Goal: Communication & Community: Share content

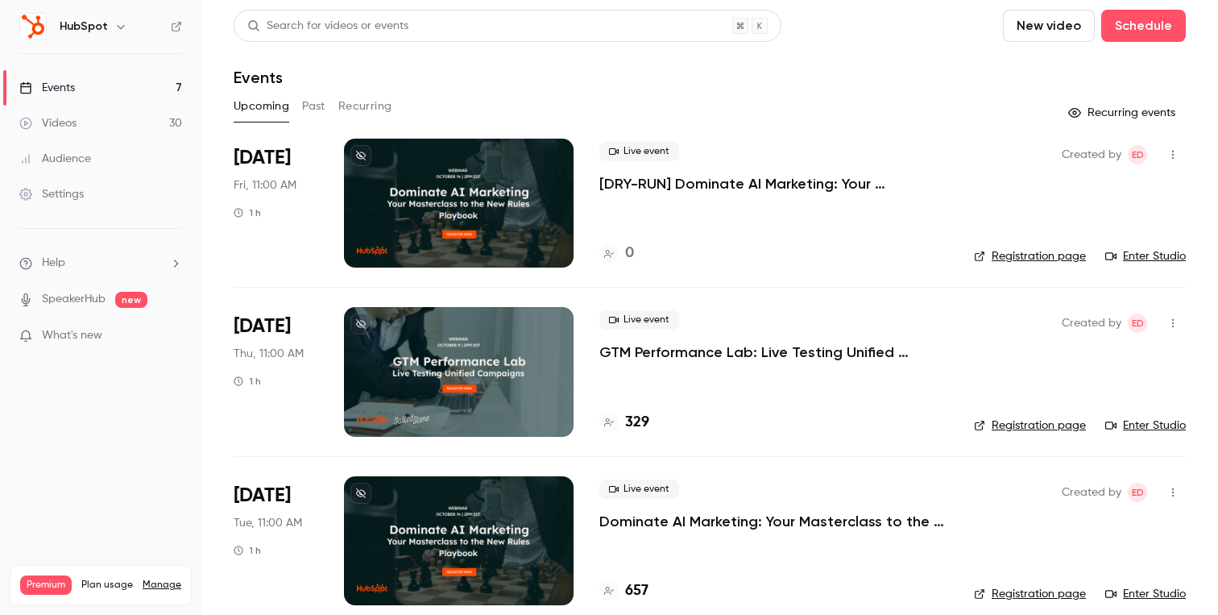
click at [1145, 256] on link "Enter Studio" at bounding box center [1145, 256] width 81 height 16
click at [1169, 155] on icon "button" at bounding box center [1172, 154] width 13 height 11
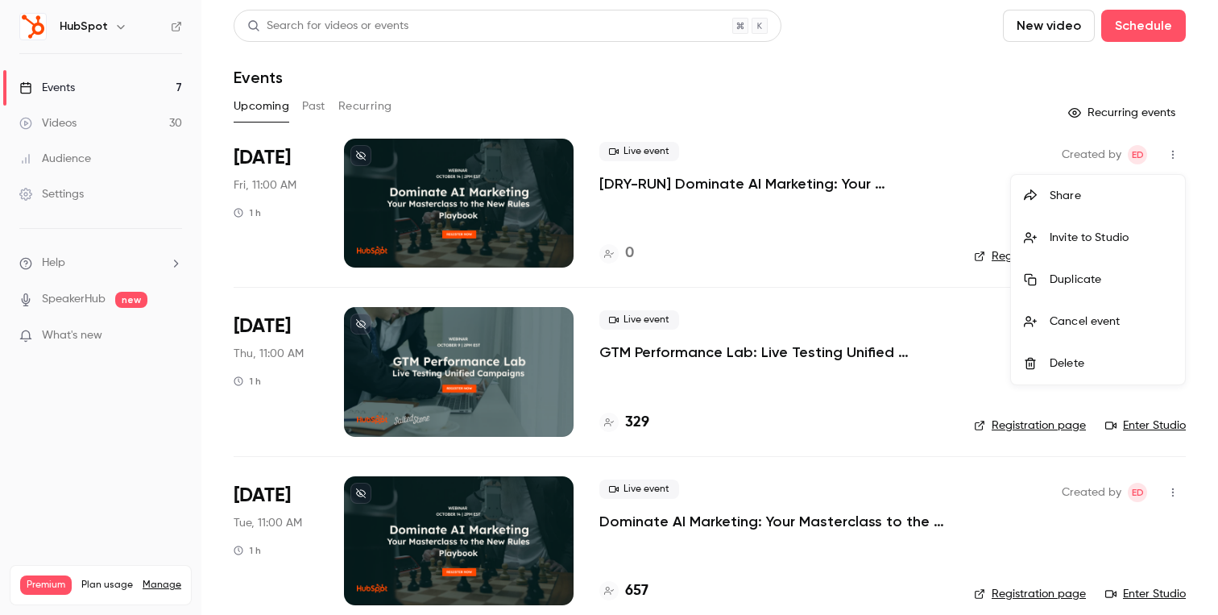
click at [1093, 198] on div "Share" at bounding box center [1110, 196] width 122 height 16
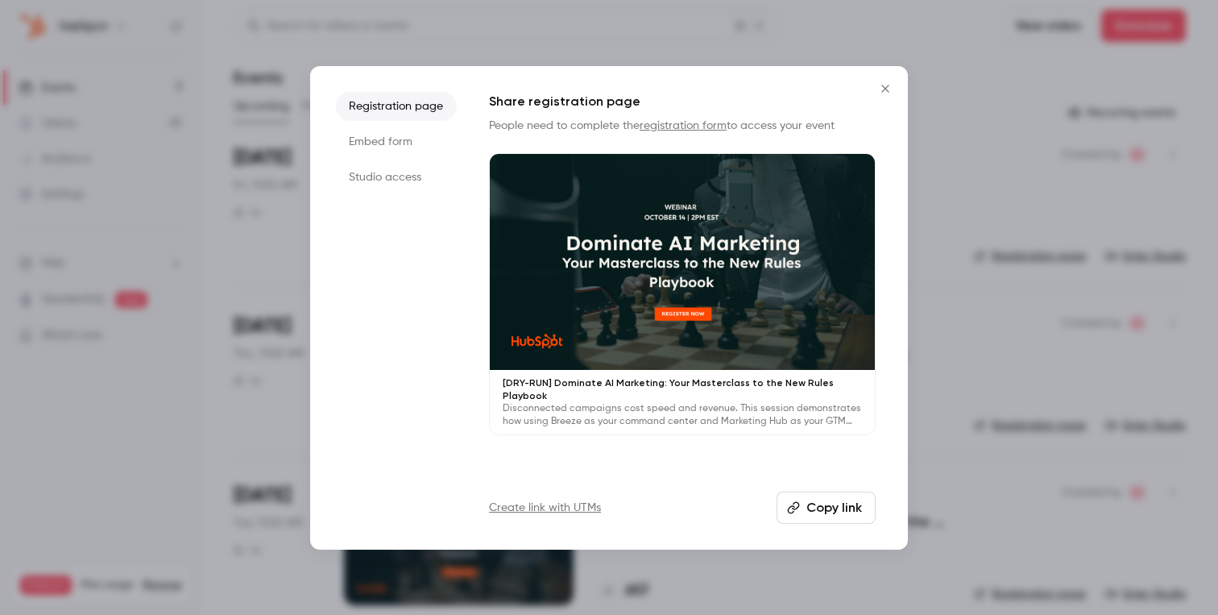
click at [403, 175] on li "Studio access" at bounding box center [396, 177] width 121 height 29
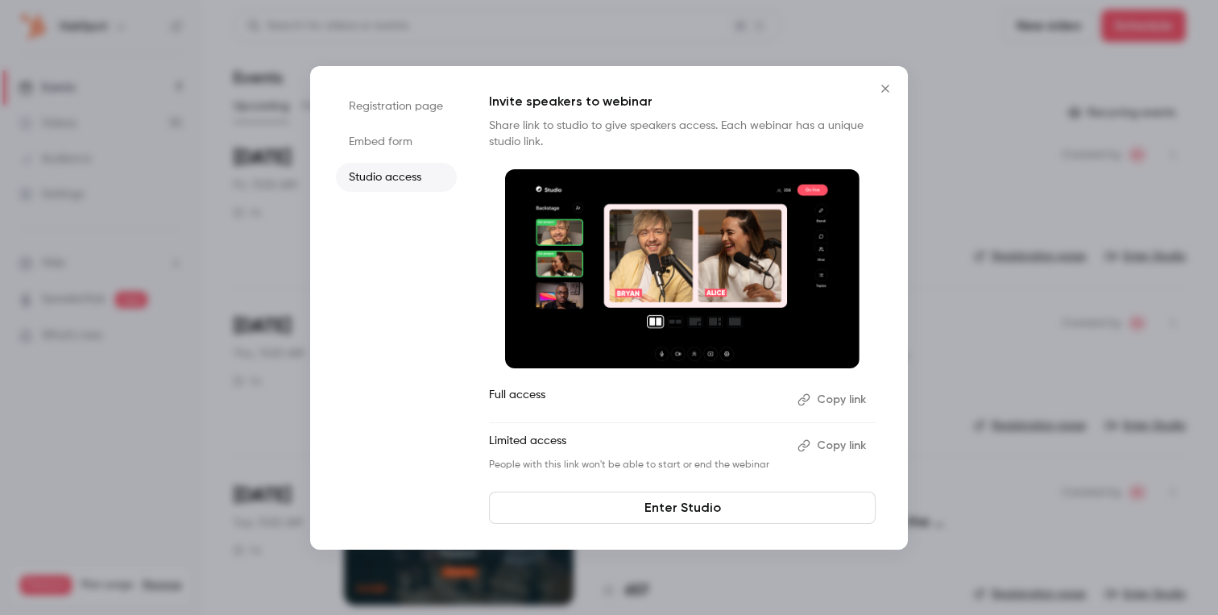
click at [842, 433] on button "Copy link" at bounding box center [833, 446] width 85 height 26
click at [892, 82] on icon "Close" at bounding box center [885, 88] width 19 height 13
